Goal: Find specific page/section: Find specific page/section

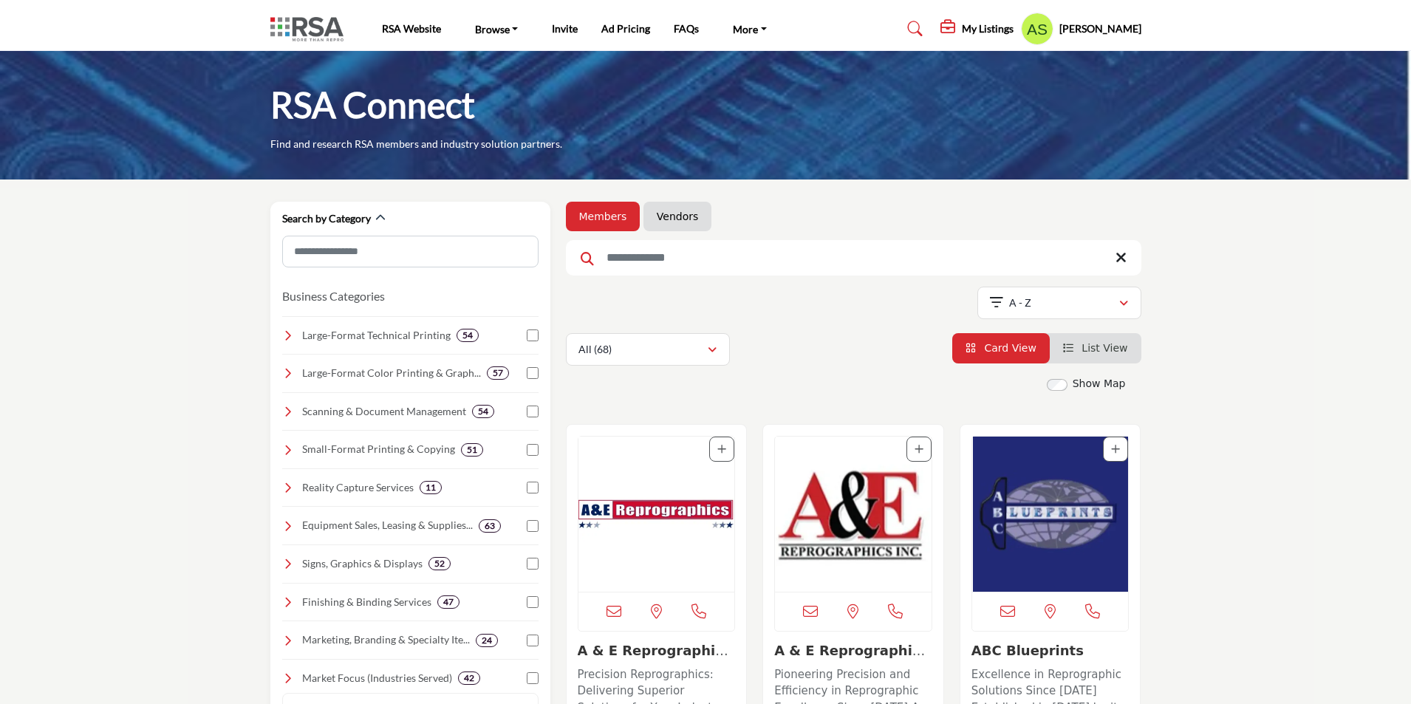
click at [675, 336] on button "All (68)" at bounding box center [648, 349] width 164 height 33
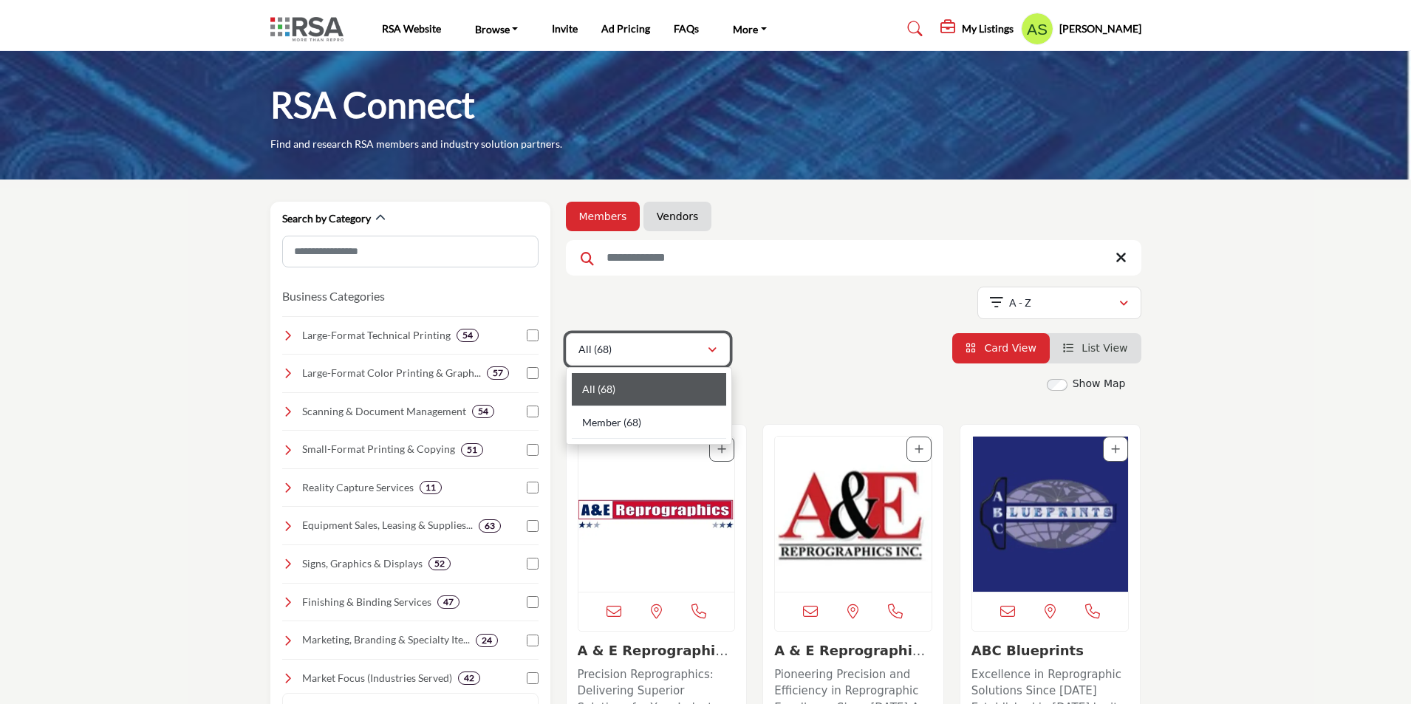
click at [675, 336] on button "All (68)" at bounding box center [648, 349] width 164 height 33
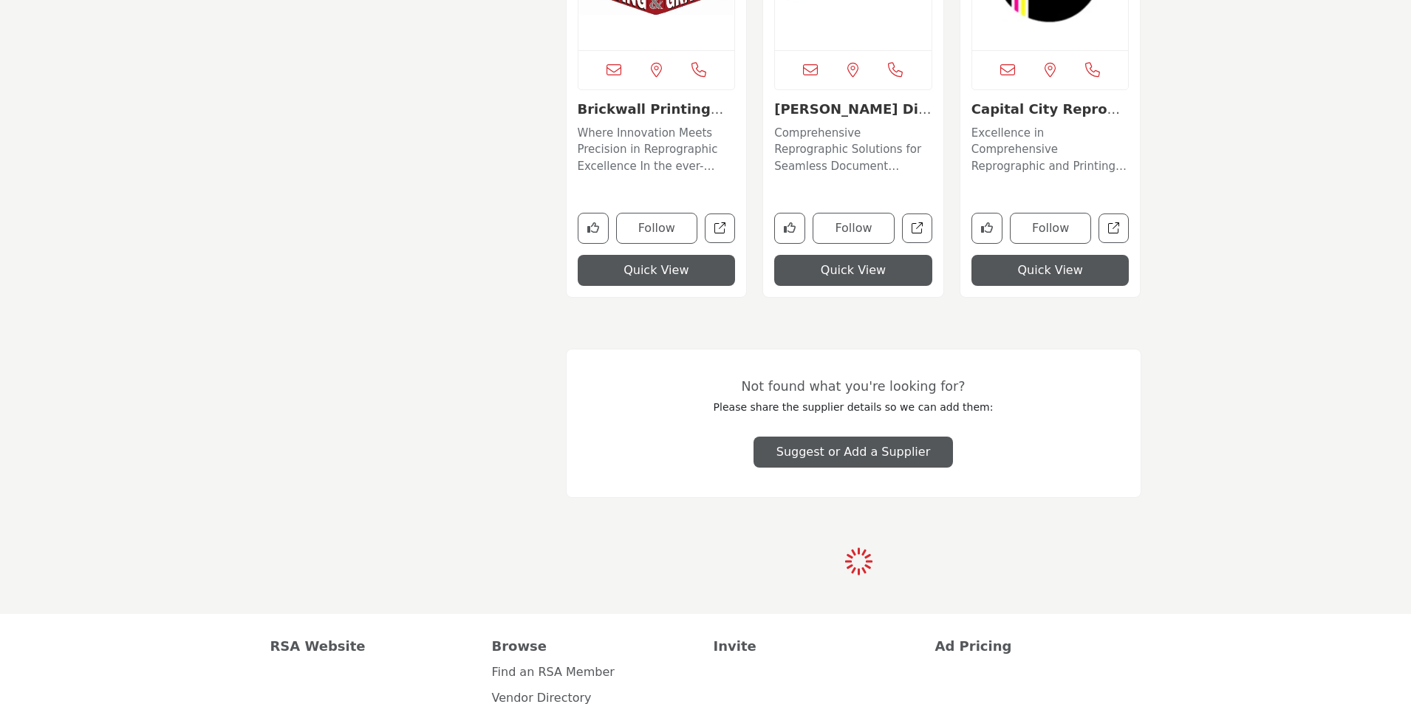
scroll to position [3251, 0]
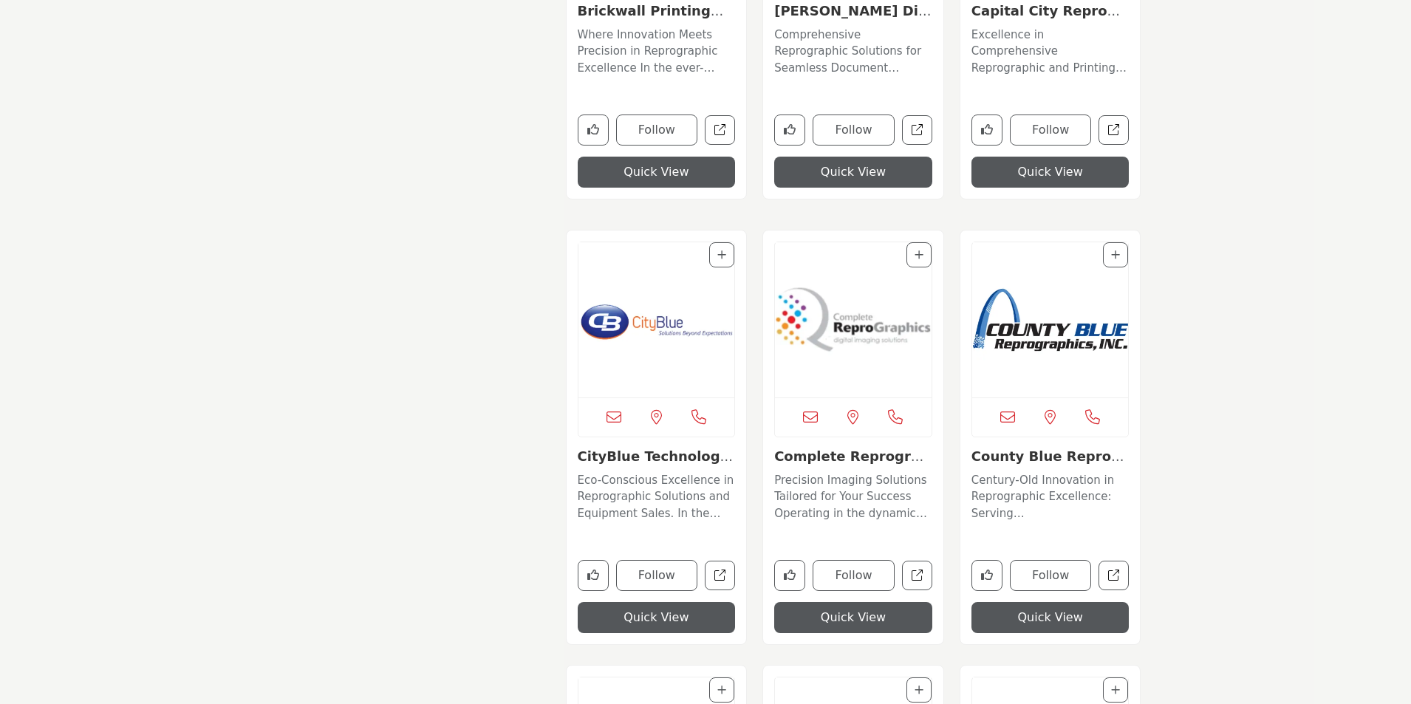
click at [1220, 235] on section "Search by Category Business Categories Clear 54 "" at bounding box center [705, 211] width 1411 height 6565
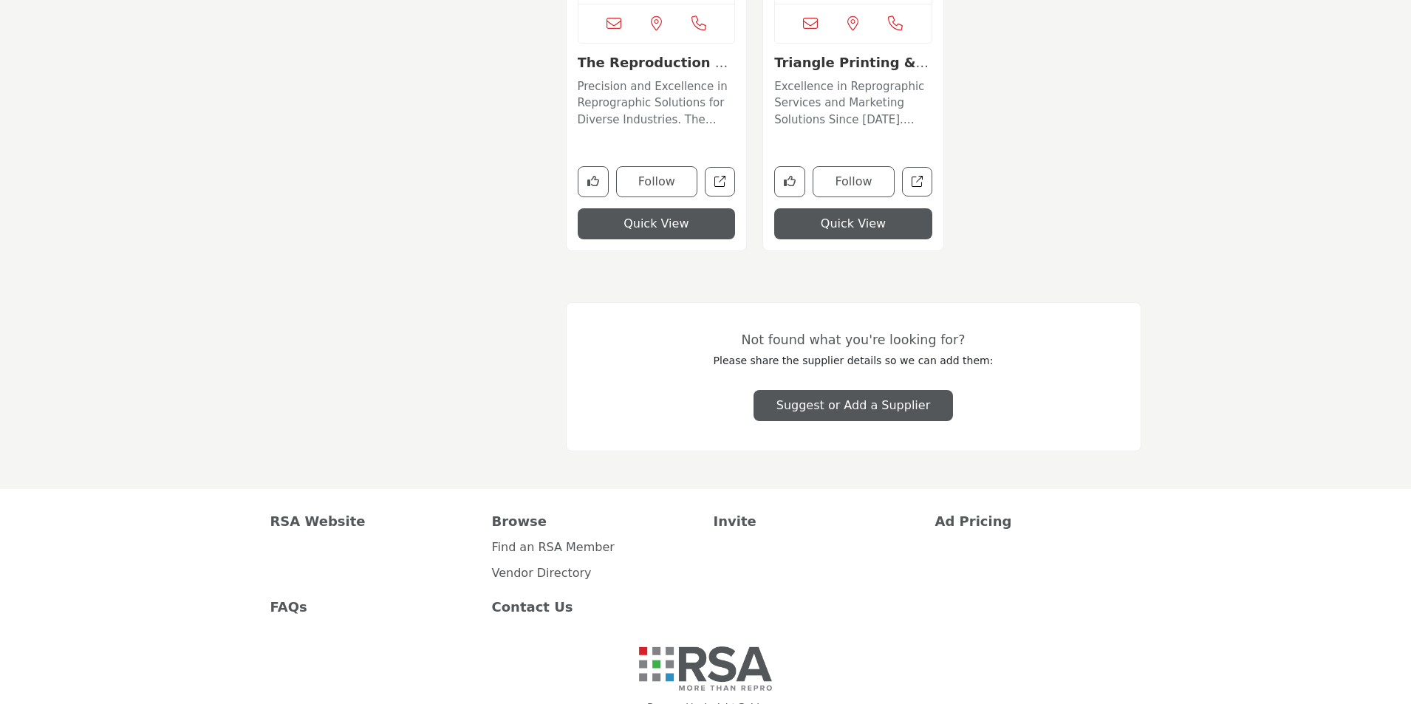
scroll to position [10245, 0]
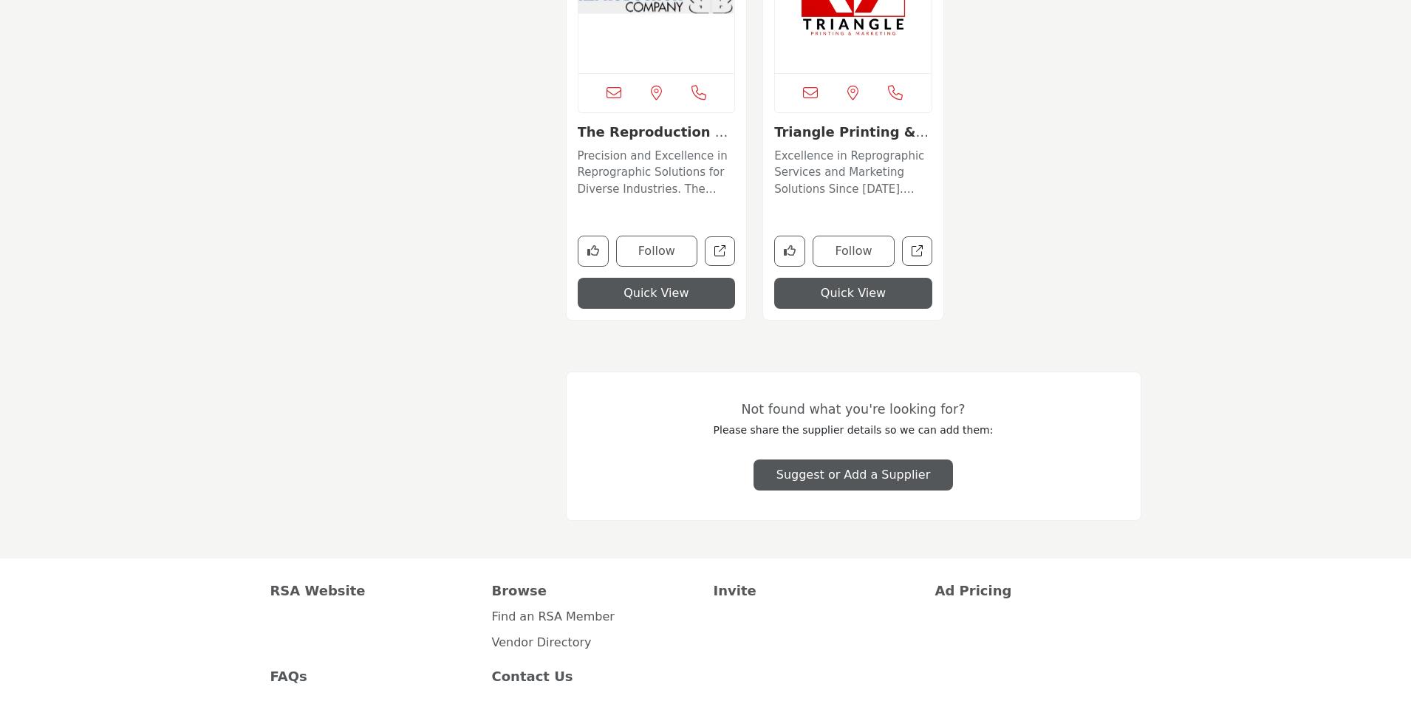
scroll to position [10023, 0]
